Goal: Find specific page/section: Find specific page/section

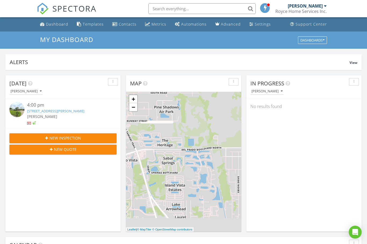
scroll to position [490, 368]
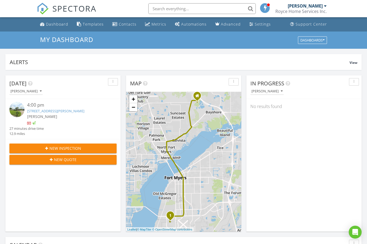
click at [155, 11] on input "text" at bounding box center [202, 8] width 108 height 11
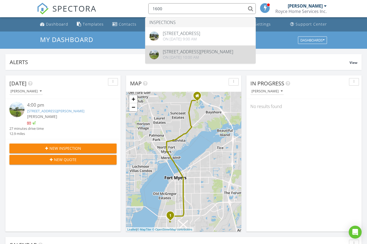
type input "1600"
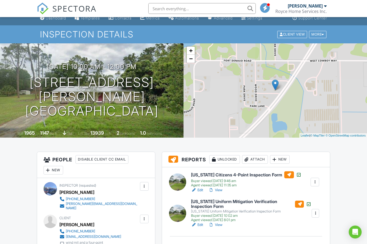
scroll to position [6, 0]
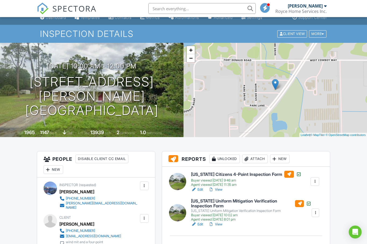
click at [300, 202] on div at bounding box center [299, 203] width 9 height 7
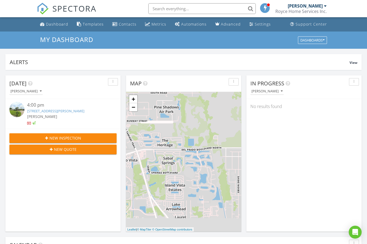
scroll to position [490, 368]
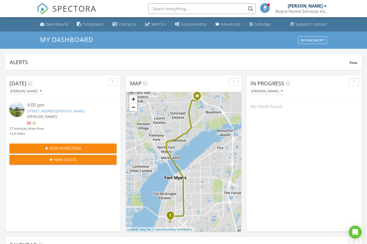
click at [153, 8] on input "text" at bounding box center [202, 8] width 108 height 11
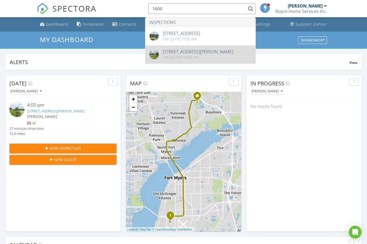
type input "1600"
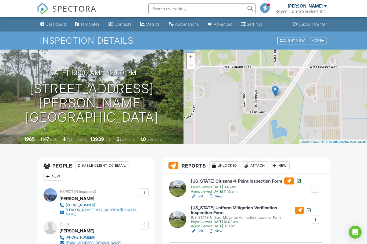
click at [299, 209] on div at bounding box center [299, 210] width 9 height 7
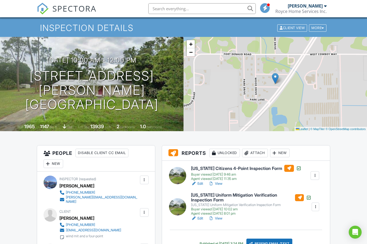
scroll to position [29, 0]
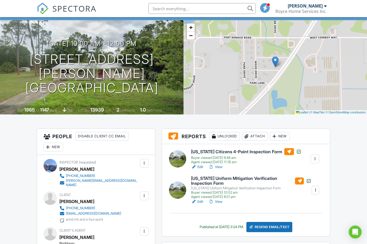
click at [219, 204] on link "View" at bounding box center [216, 201] width 14 height 5
